Goal: Task Accomplishment & Management: Manage account settings

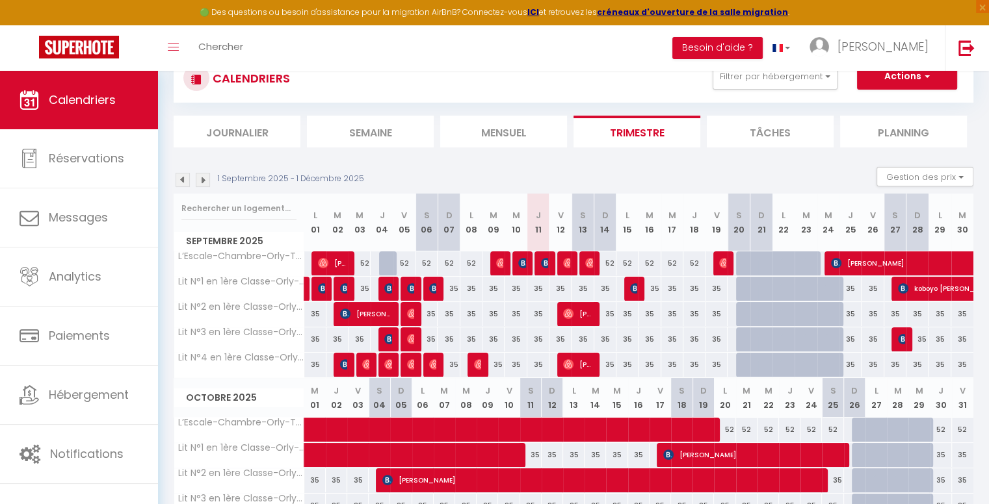
scroll to position [42, 0]
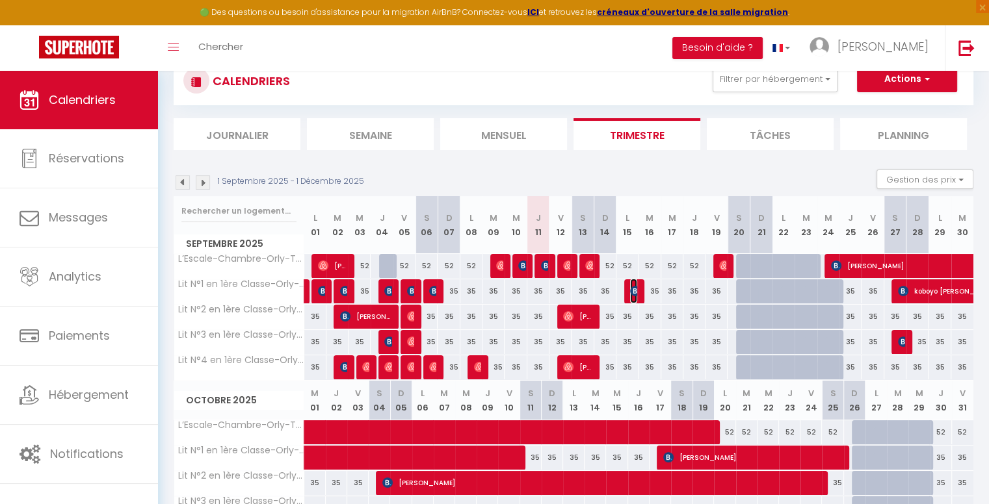
click at [632, 292] on img at bounding box center [635, 291] width 10 height 10
select select "OK"
select select "KO"
select select "0"
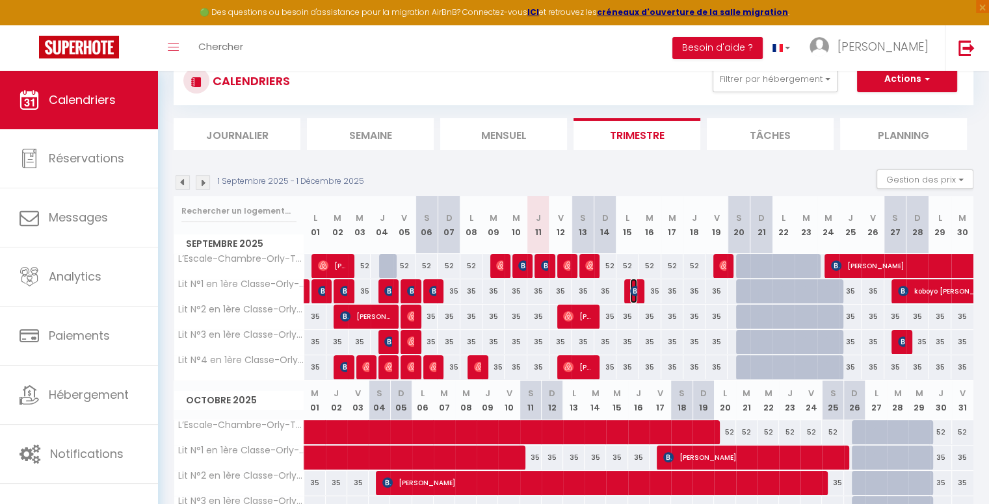
select select "1"
select select
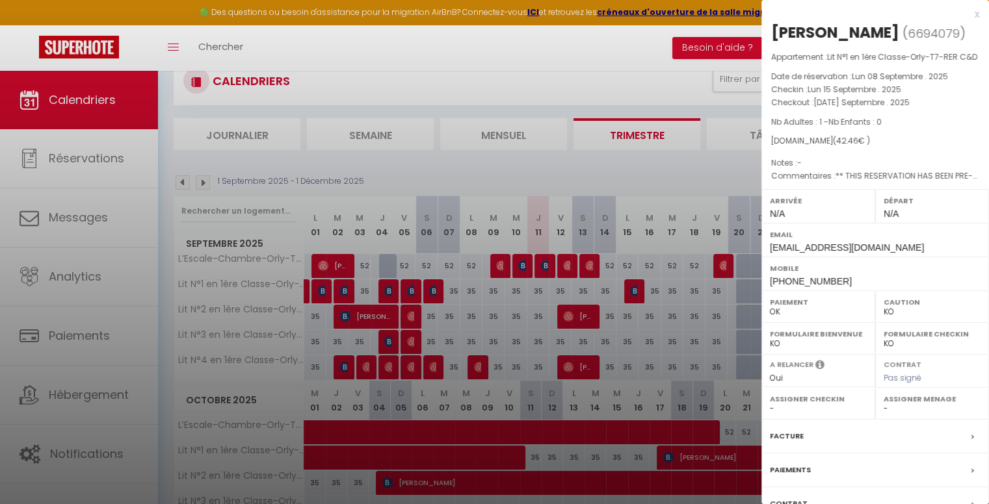
click at [967, 16] on div "x" at bounding box center [870, 15] width 218 height 16
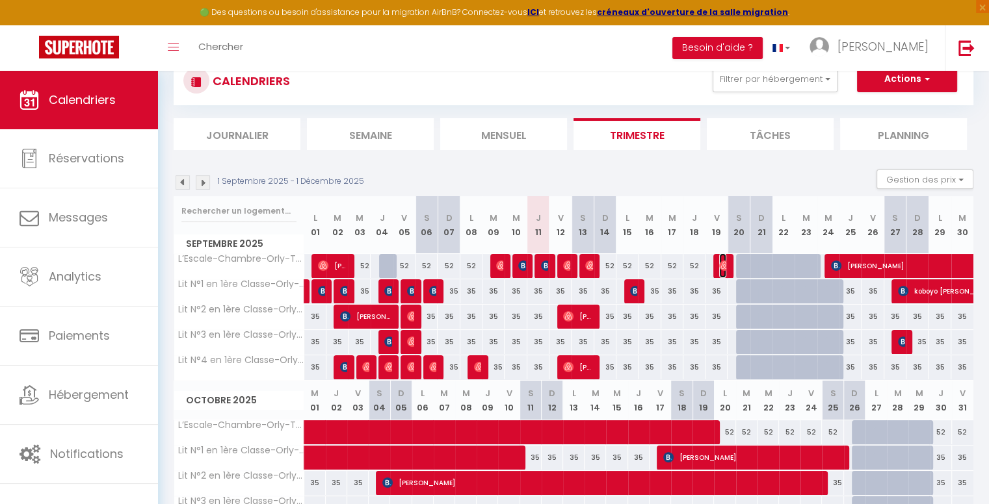
click at [723, 263] on img at bounding box center [724, 266] width 10 height 10
select select "OK"
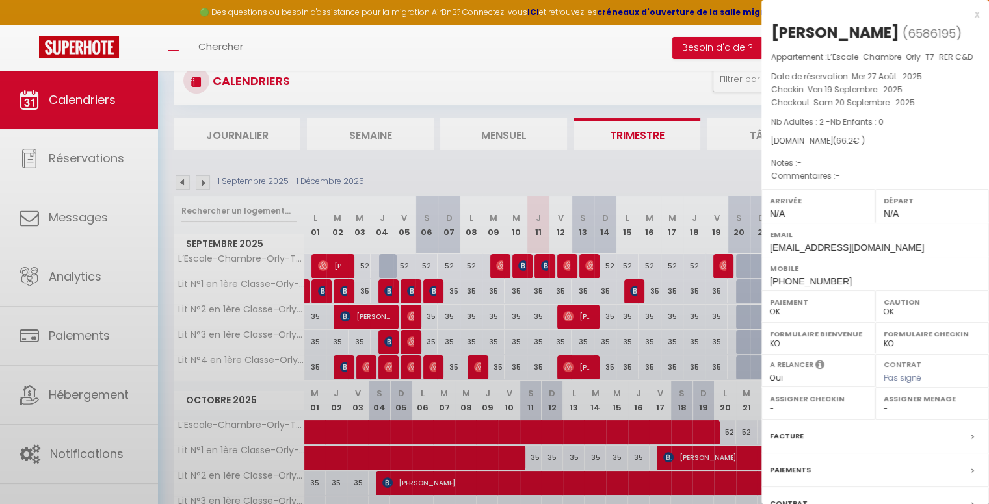
click at [723, 263] on div at bounding box center [494, 252] width 989 height 504
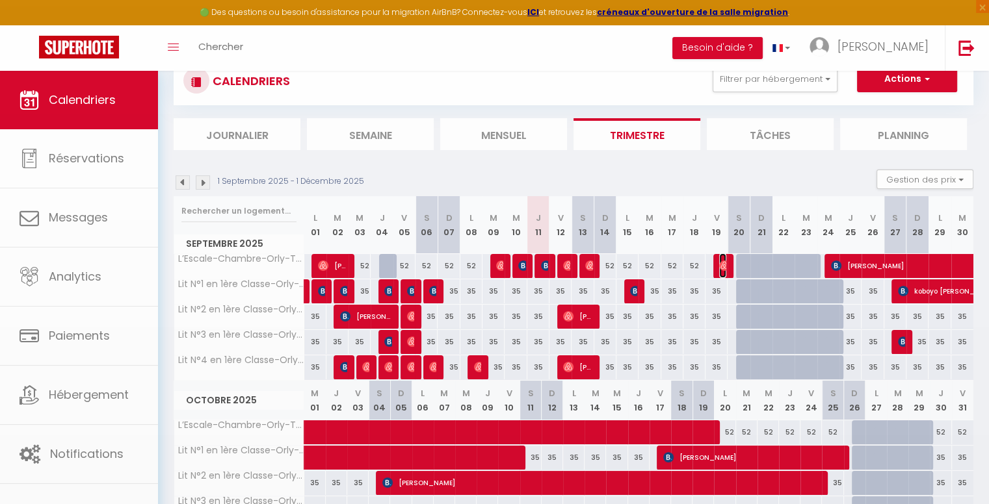
click at [723, 263] on img at bounding box center [724, 266] width 10 height 10
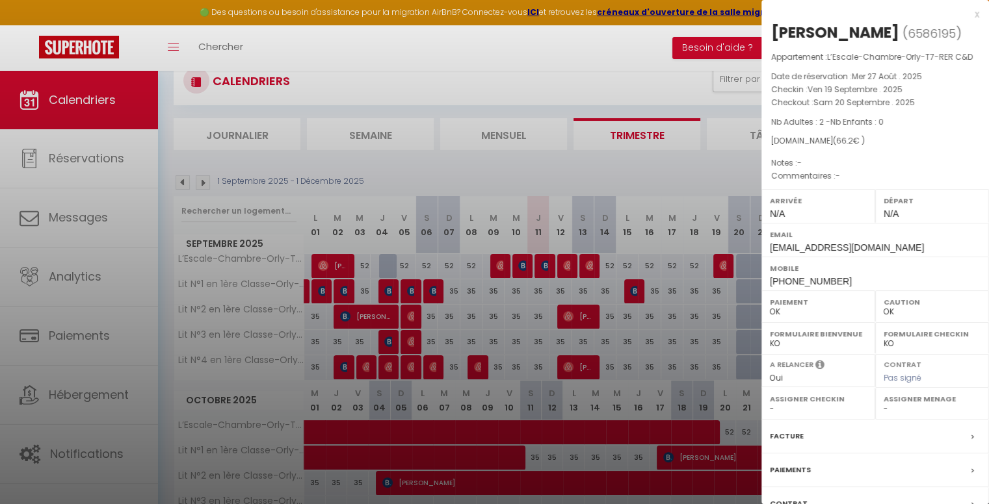
click at [967, 17] on div "x" at bounding box center [870, 15] width 218 height 16
